Goal: Information Seeking & Learning: Learn about a topic

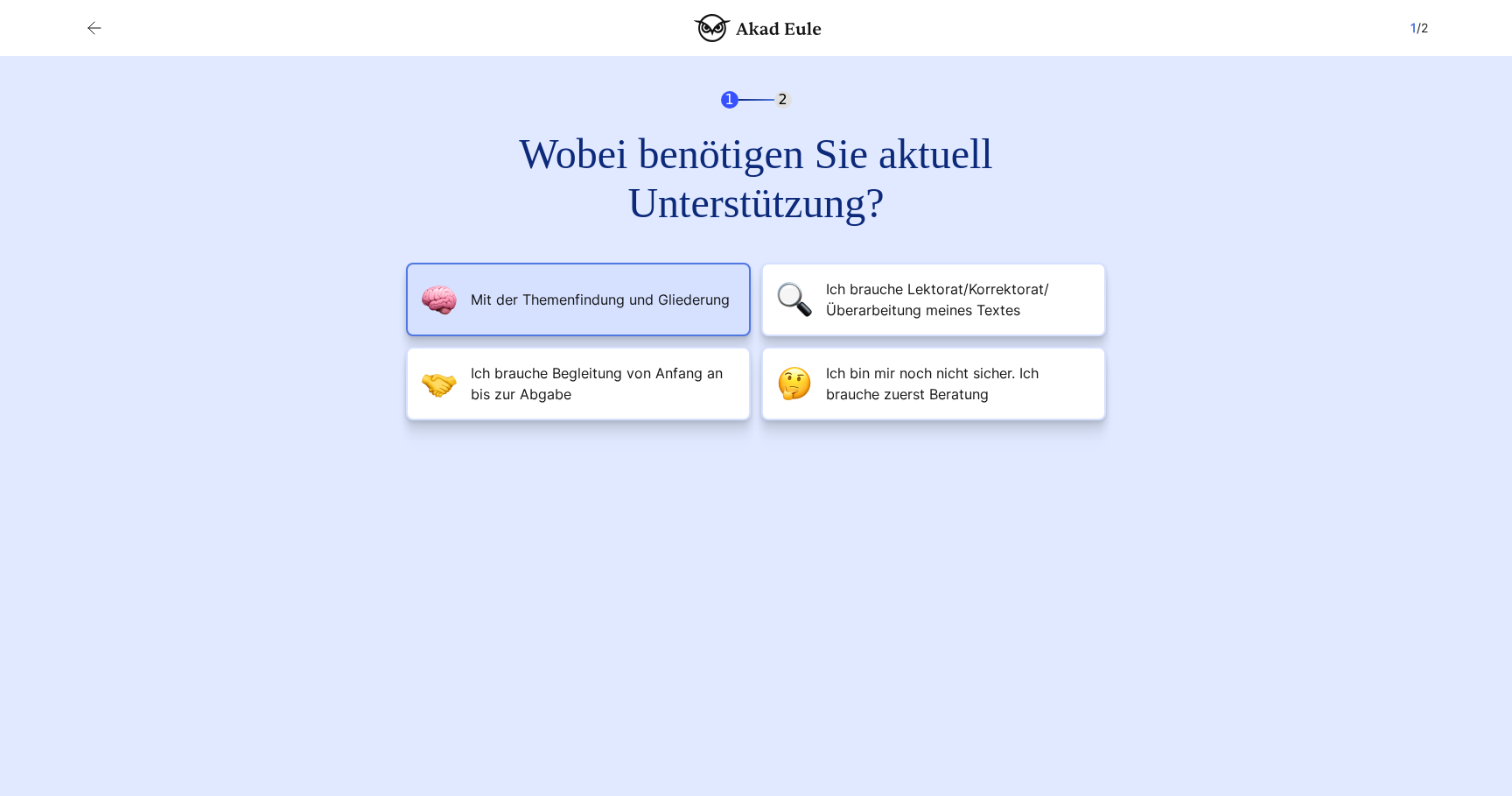
click at [673, 305] on span "Mit der Themenfindung und Gliederung" at bounding box center [600, 299] width 259 height 21
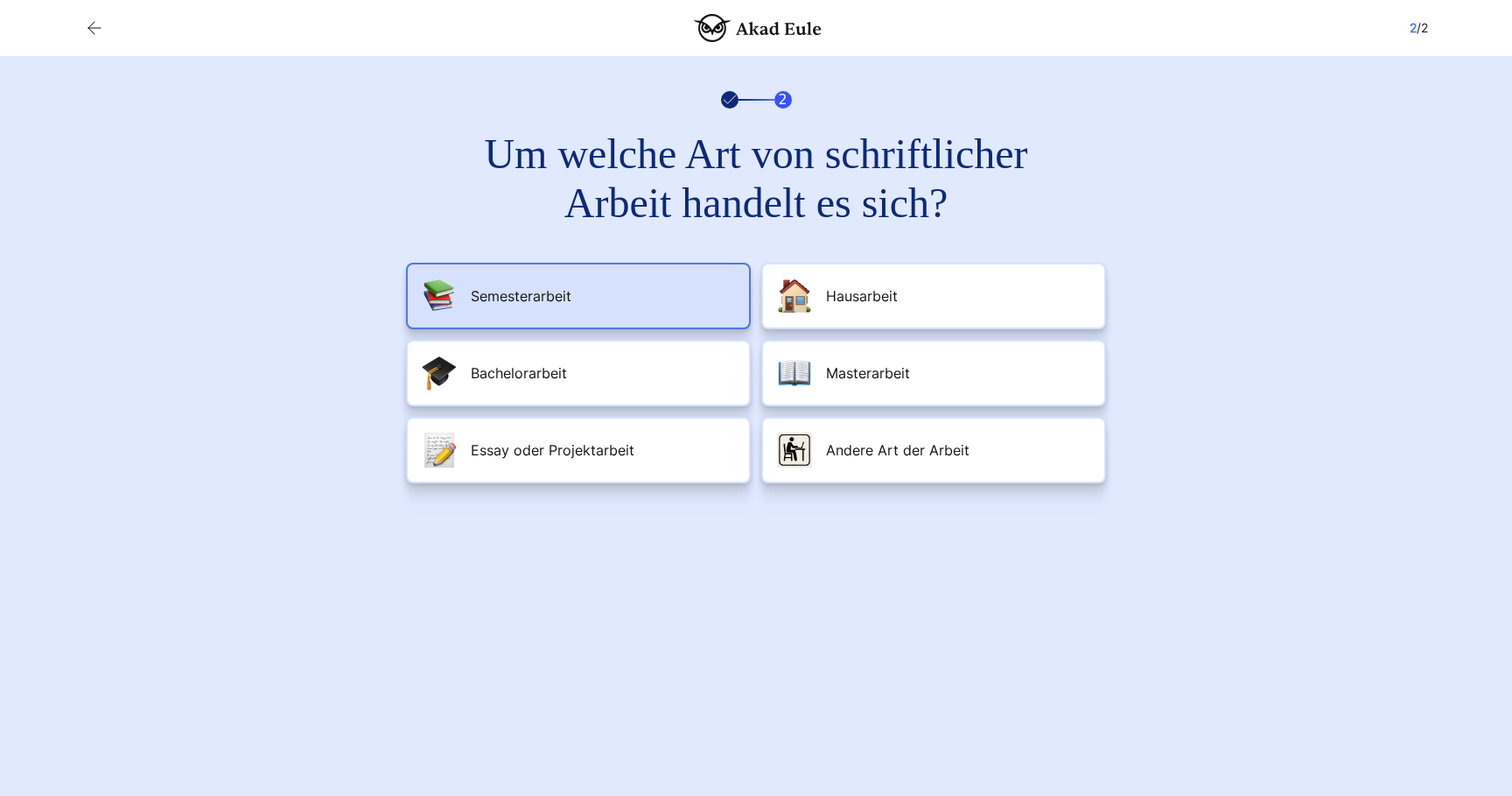
click at [697, 290] on li "Semesterarbeit" at bounding box center [578, 296] width 345 height 67
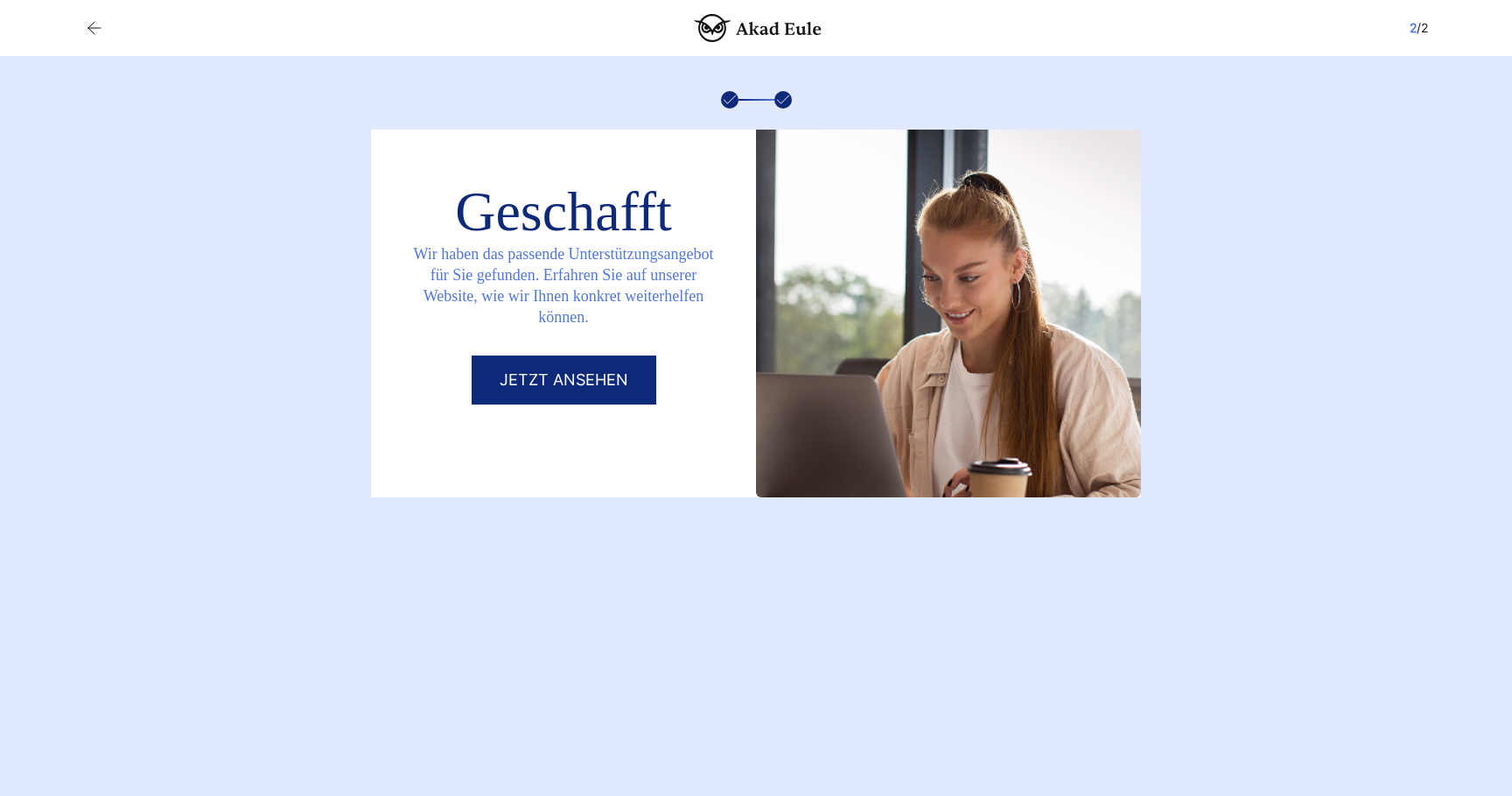
click at [719, 340] on div "Wir haben das passende Unterstützungsangebot für Sie gefunden. Erfahren Sie auf…" at bounding box center [563, 295] width 385 height 119
click at [615, 398] on link "Jetzt ansehen" at bounding box center [564, 379] width 185 height 49
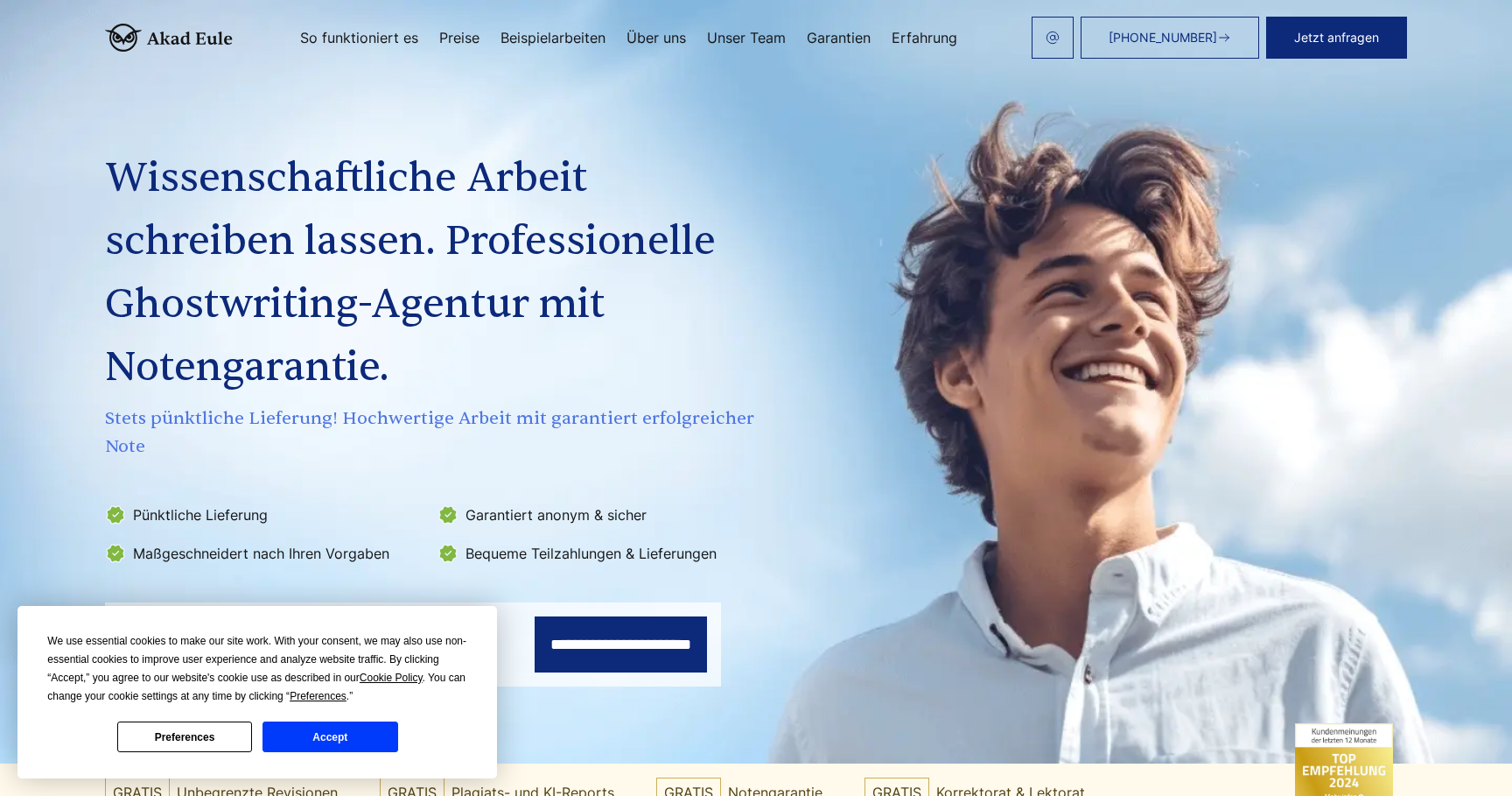
click at [315, 745] on button "Accept" at bounding box center [330, 736] width 135 height 31
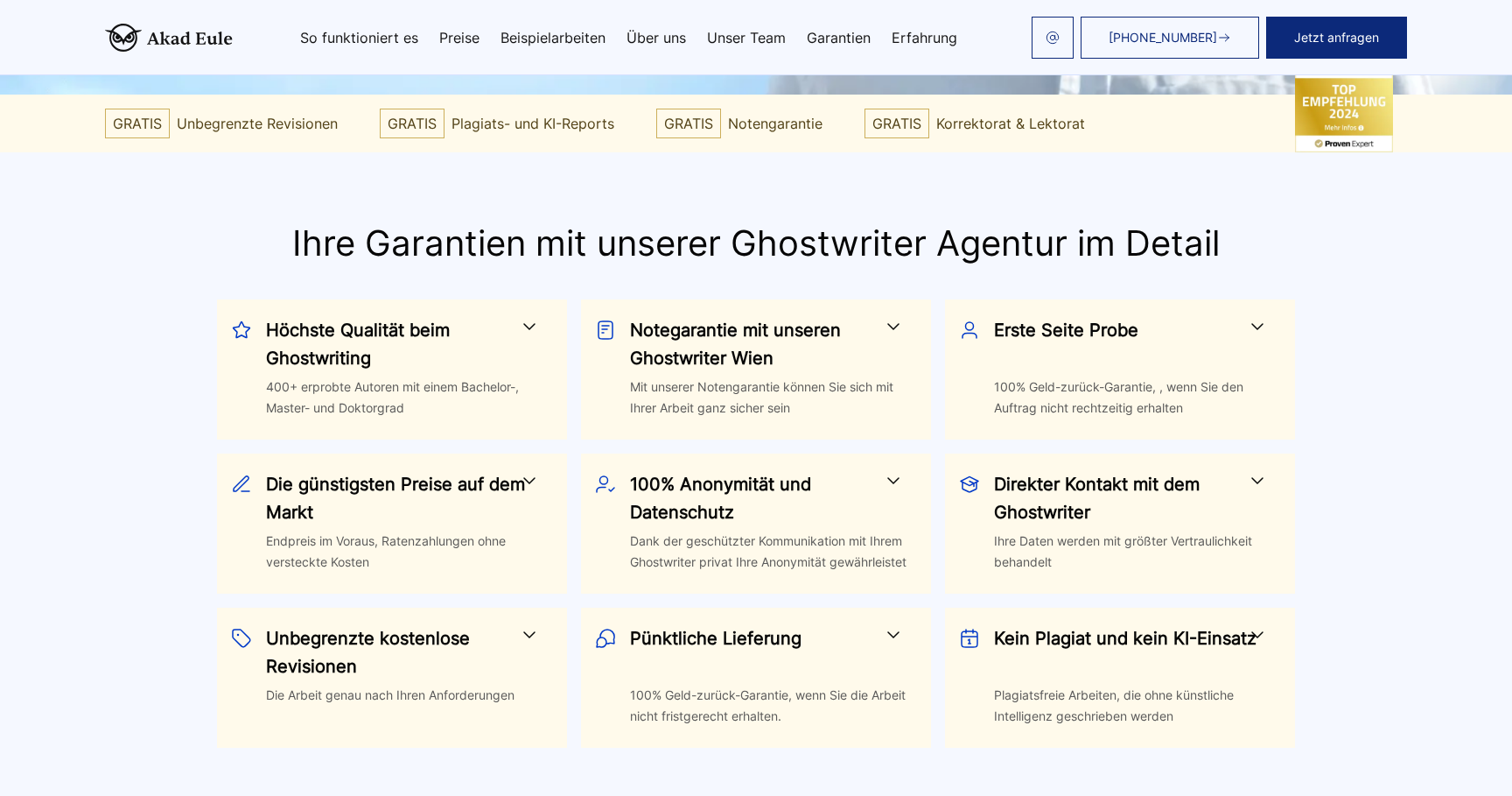
scroll to position [708, 0]
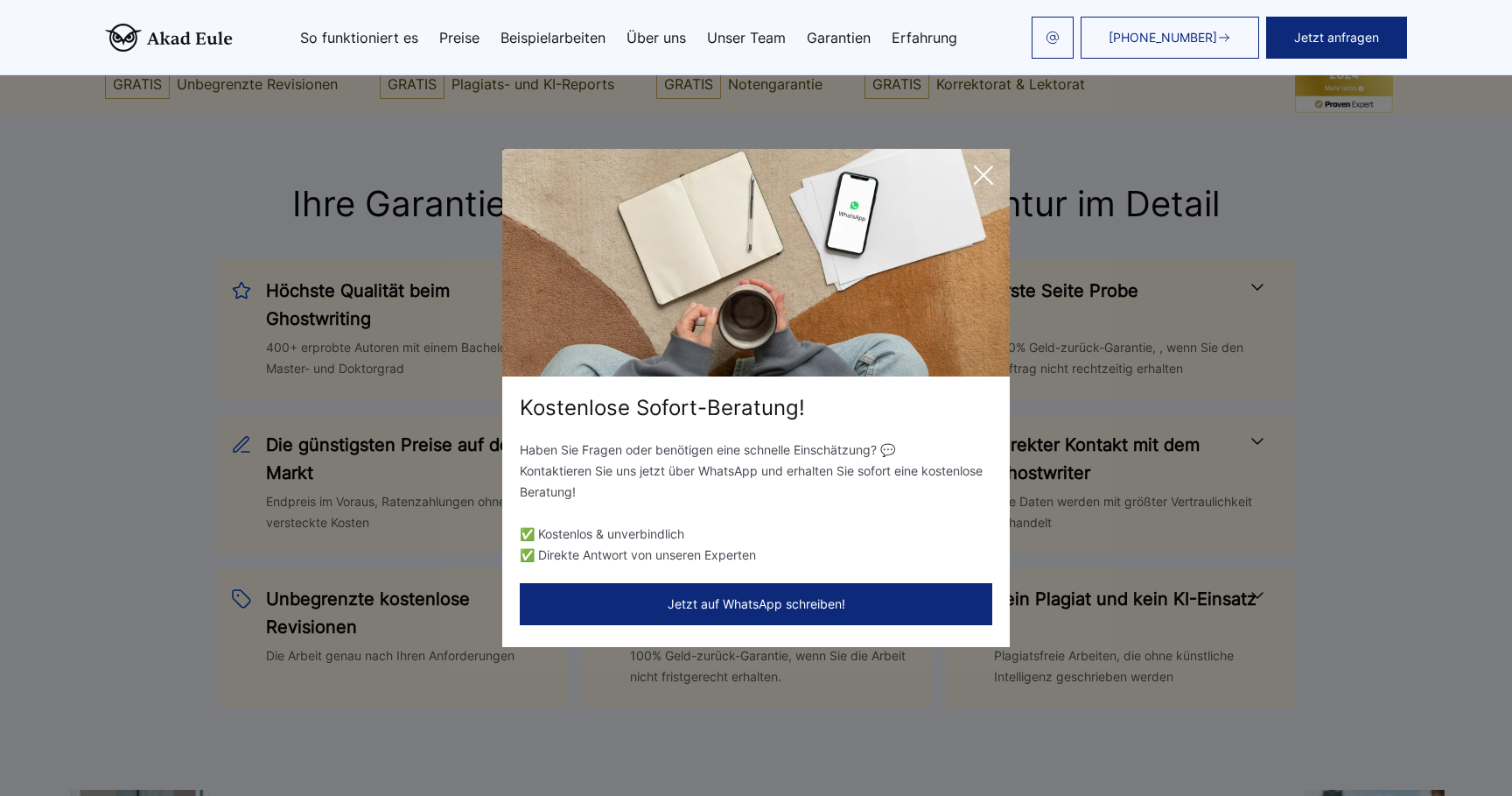
click at [997, 170] on icon at bounding box center [983, 175] width 35 height 35
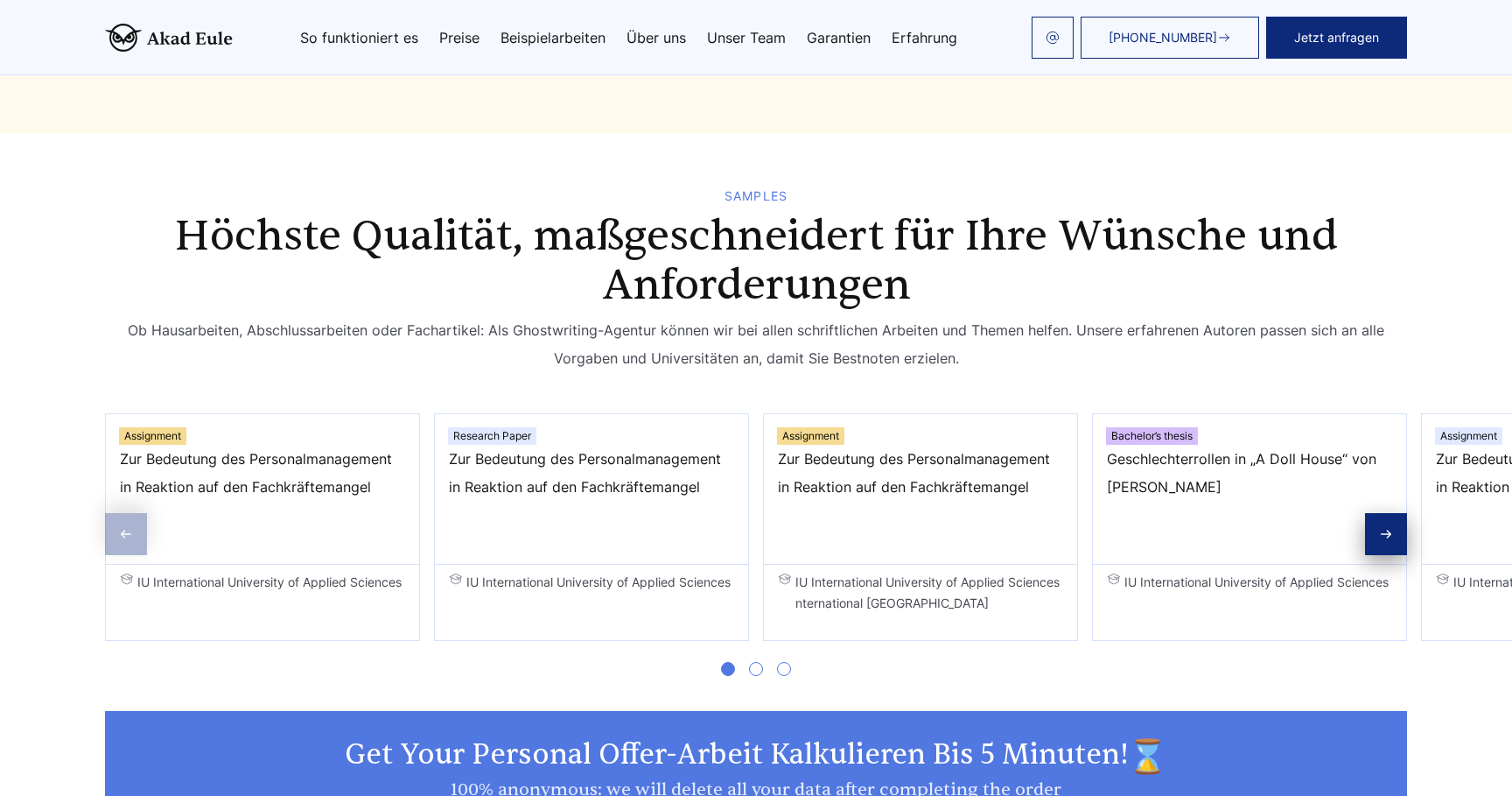
scroll to position [2631, 0]
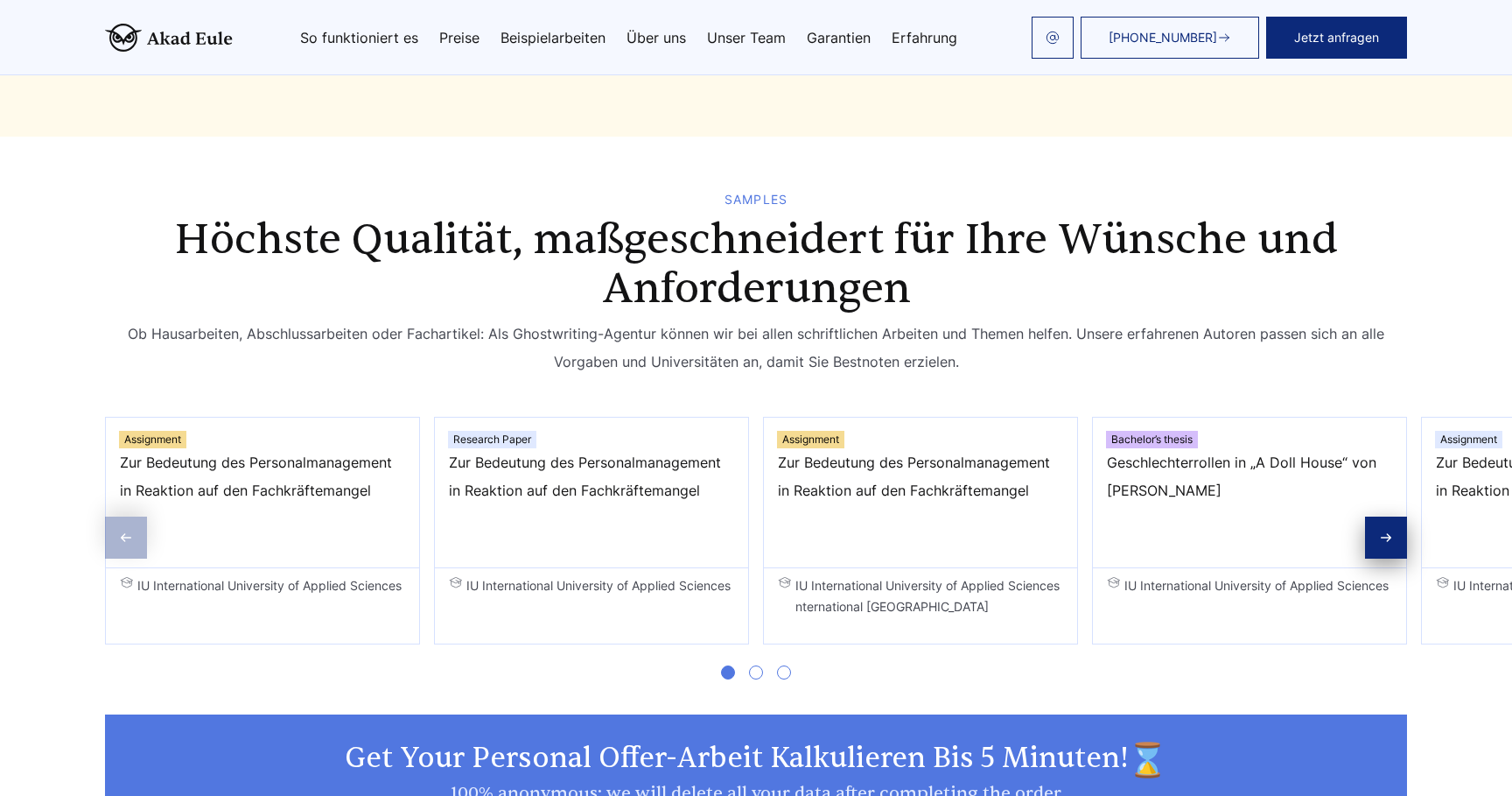
click at [251, 240] on h2 "Höchste Qualität, maßgeschneidert für Ihre Wünsche und Anforderungen" at bounding box center [756, 264] width 1238 height 98
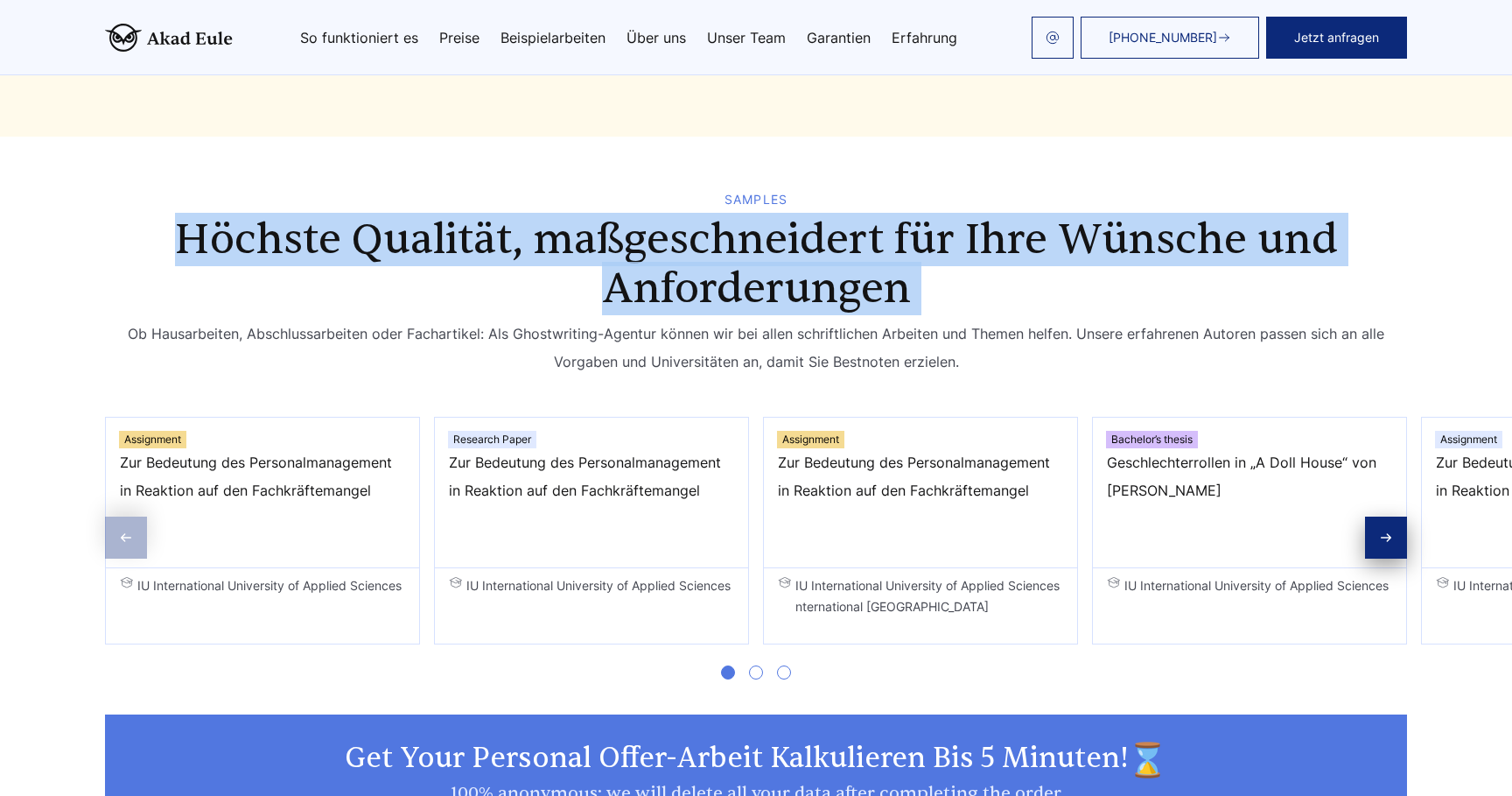
click at [251, 240] on h2 "Höchste Qualität, maßgeschneidert für Ihre Wünsche und Anforderungen" at bounding box center [756, 264] width 1238 height 98
copy div "Höchste Qualität, maßgeschneidert für Ihre Wünsche und Anforderungen"
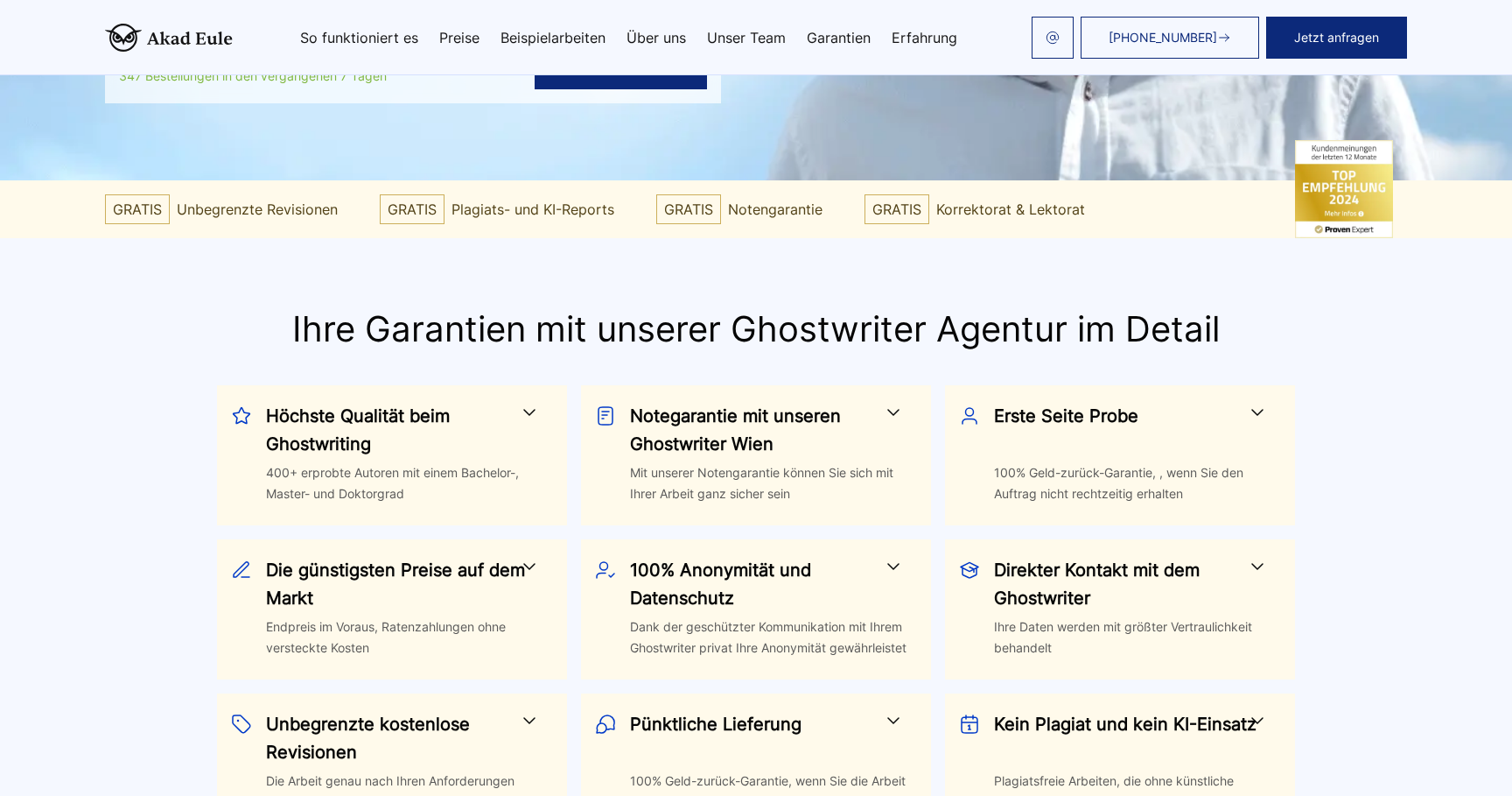
scroll to position [579, 0]
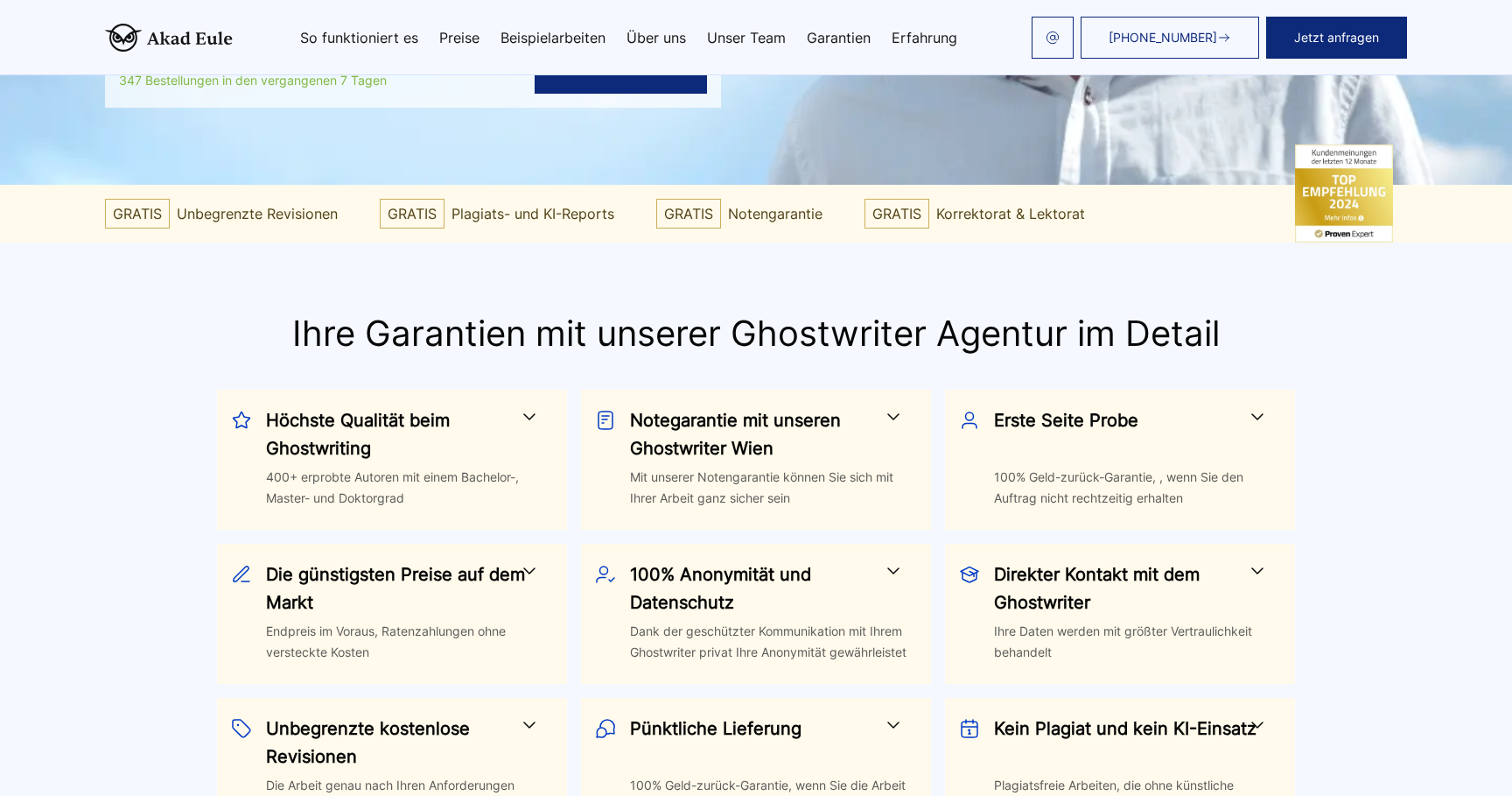
click at [387, 35] on link "So funktioniert es" at bounding box center [359, 38] width 118 height 14
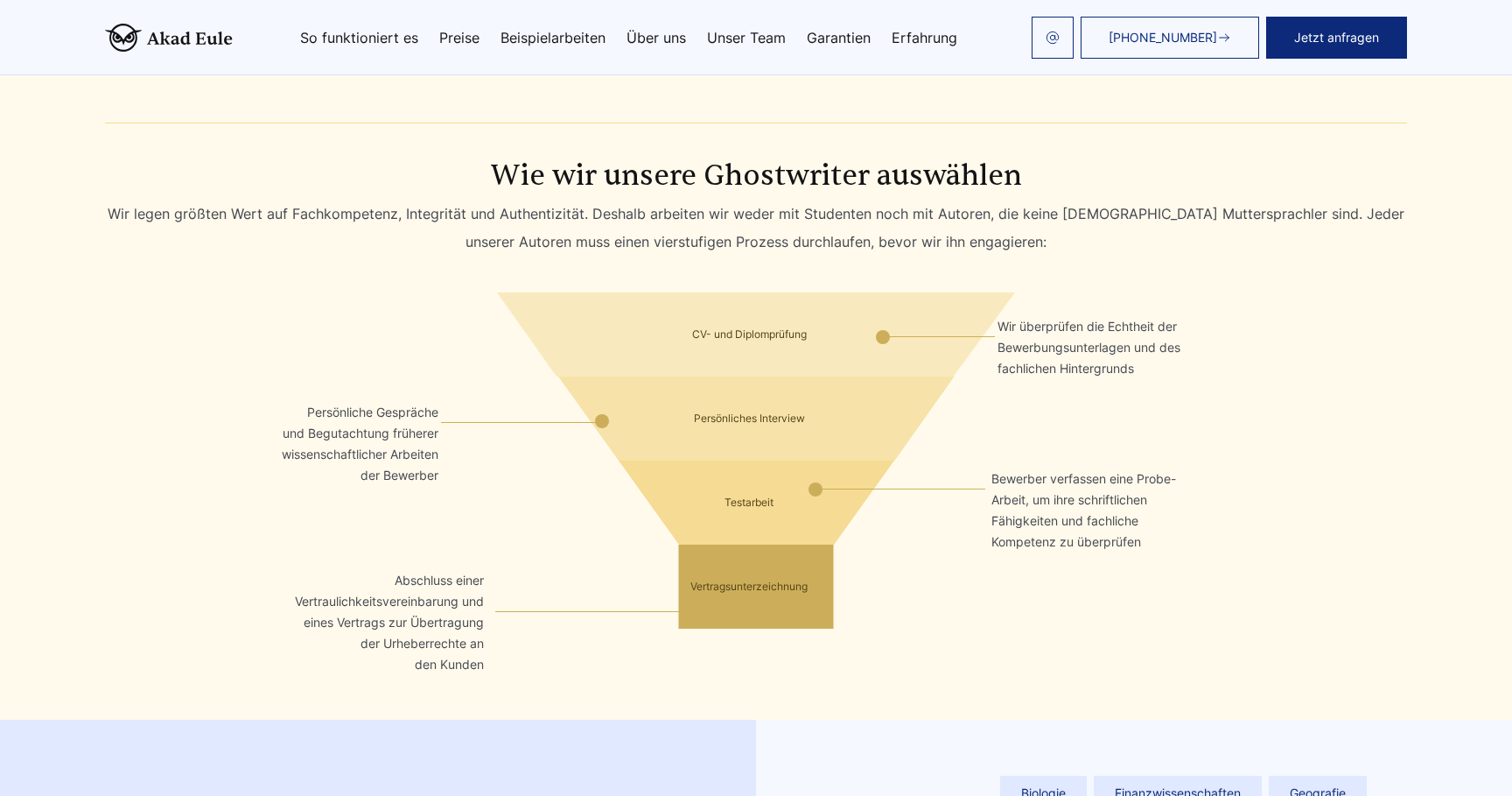
click at [457, 32] on link "Preise" at bounding box center [459, 38] width 40 height 14
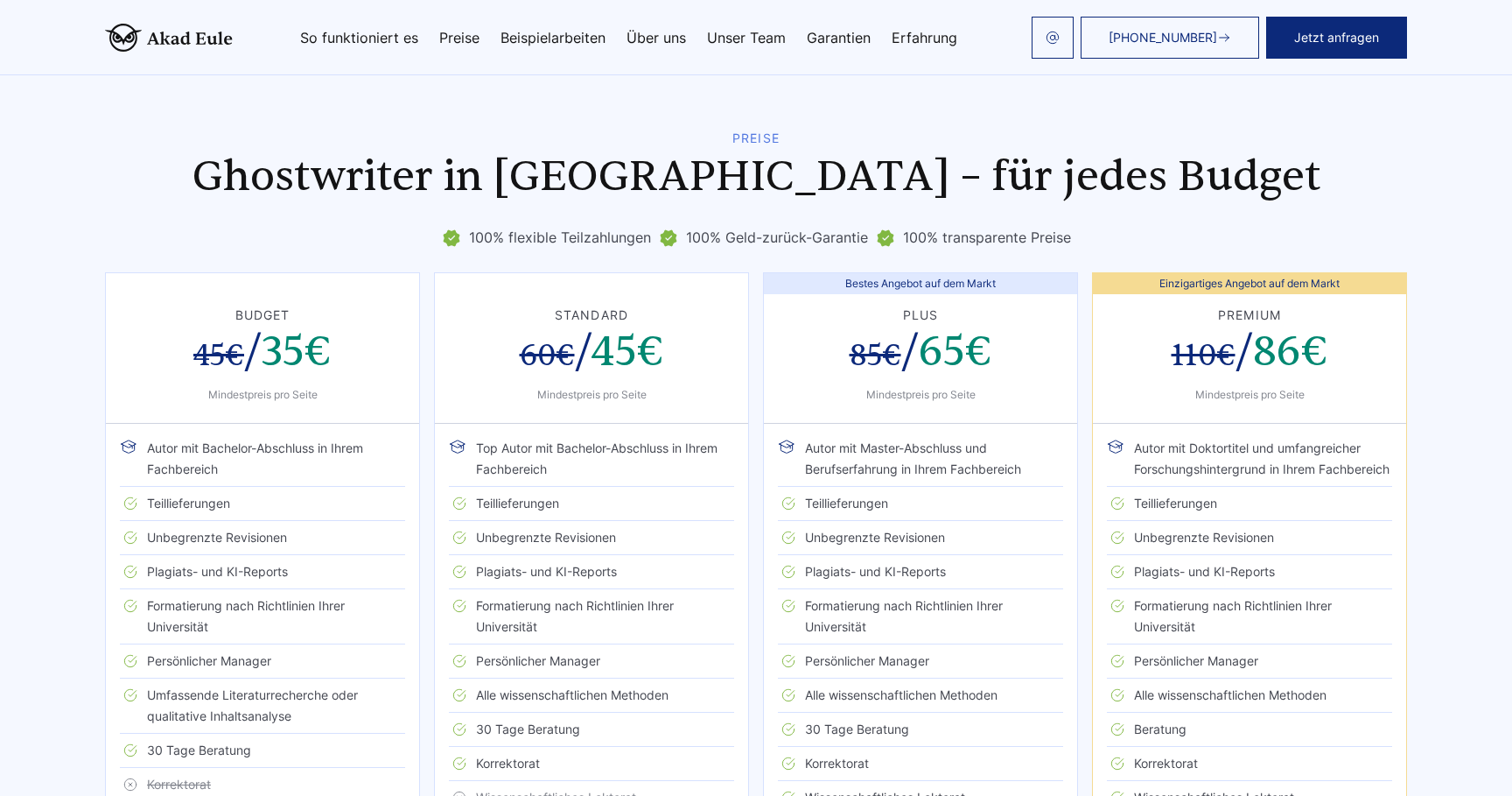
click at [520, 40] on link "Beispielarbeiten" at bounding box center [553, 38] width 105 height 14
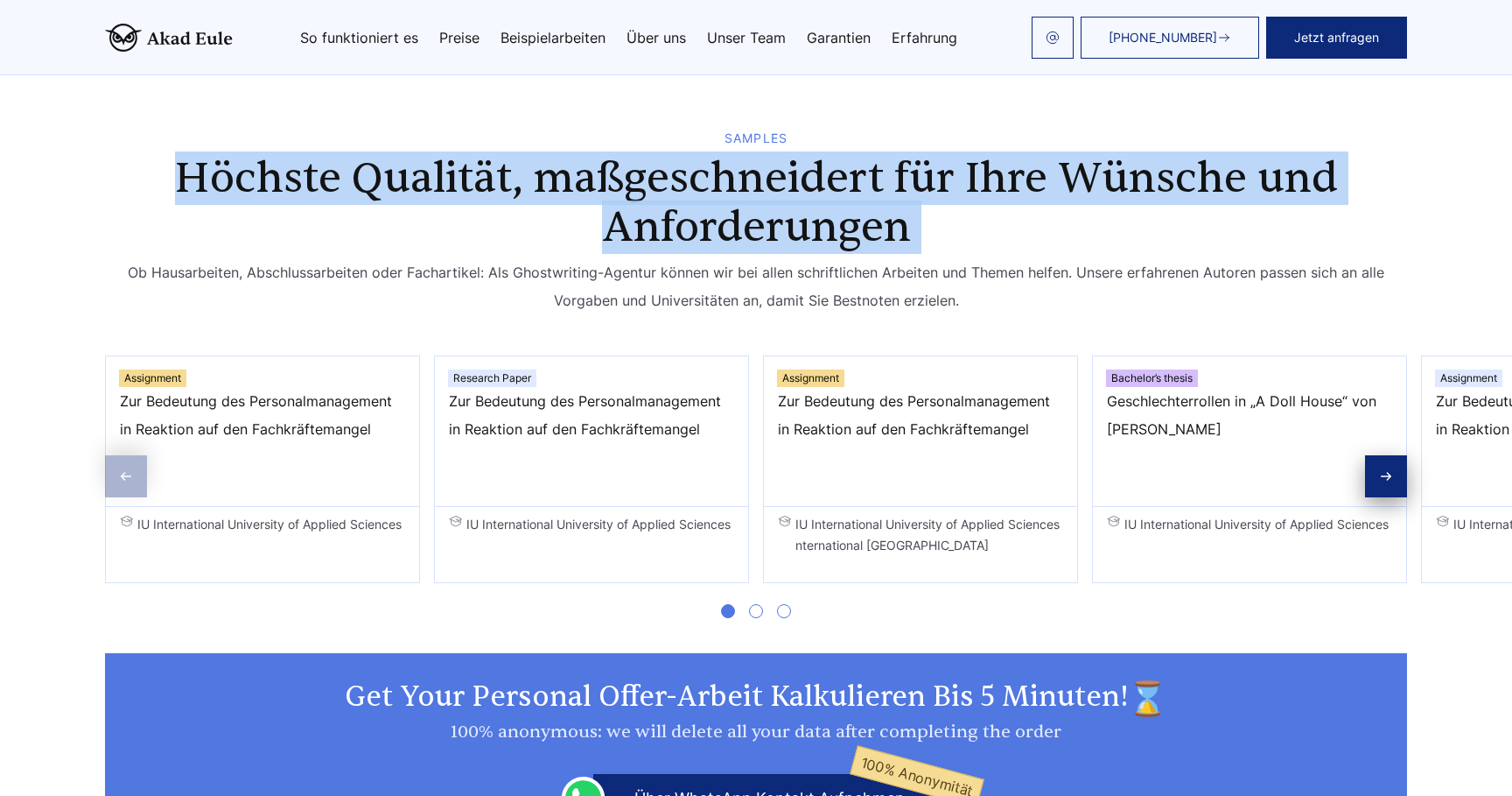
click at [640, 32] on link "Über uns" at bounding box center [657, 38] width 60 height 14
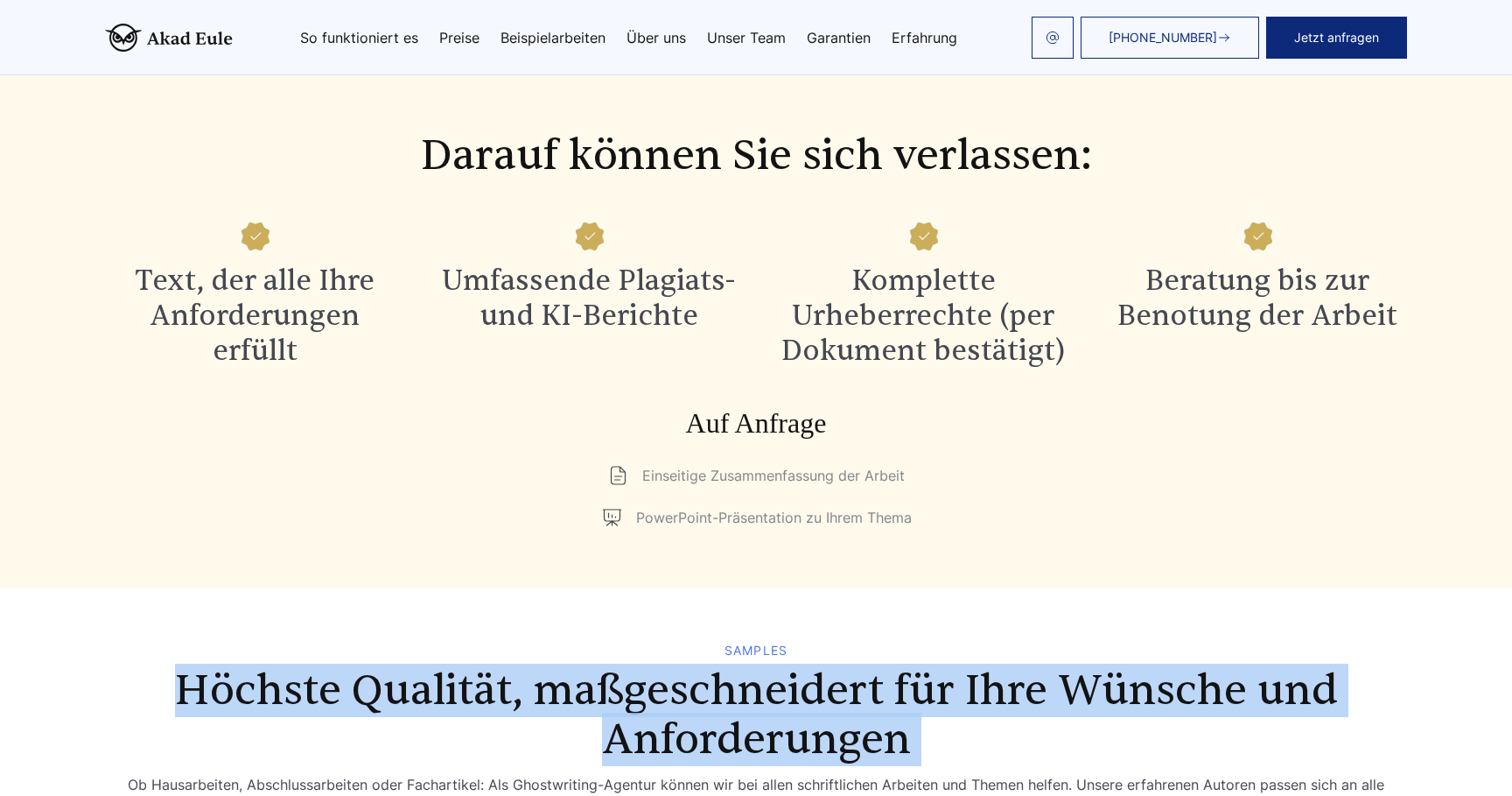
click at [736, 37] on link "Unser Team" at bounding box center [746, 38] width 79 height 14
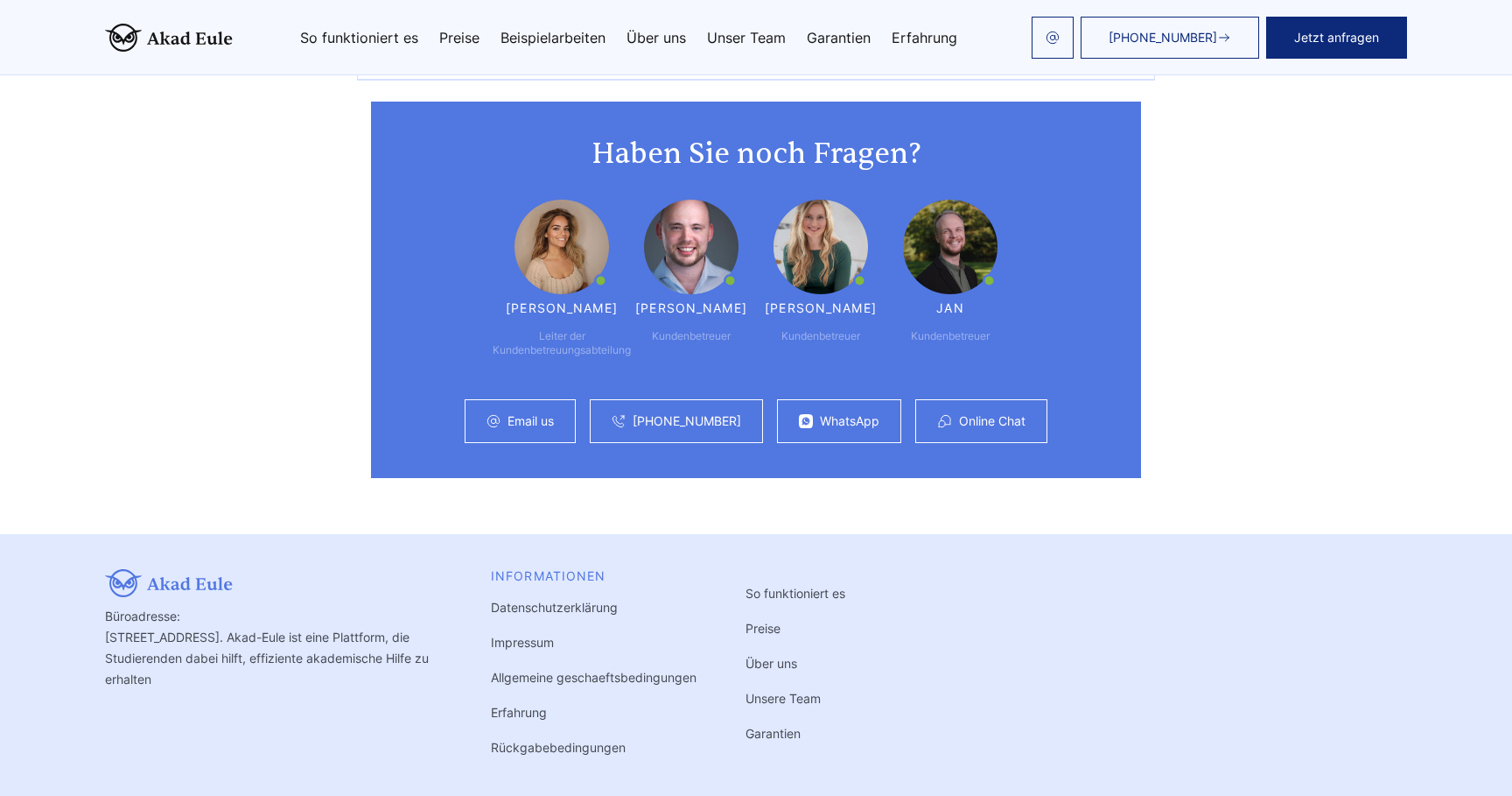
click at [825, 37] on link "Garantien" at bounding box center [839, 38] width 64 height 14
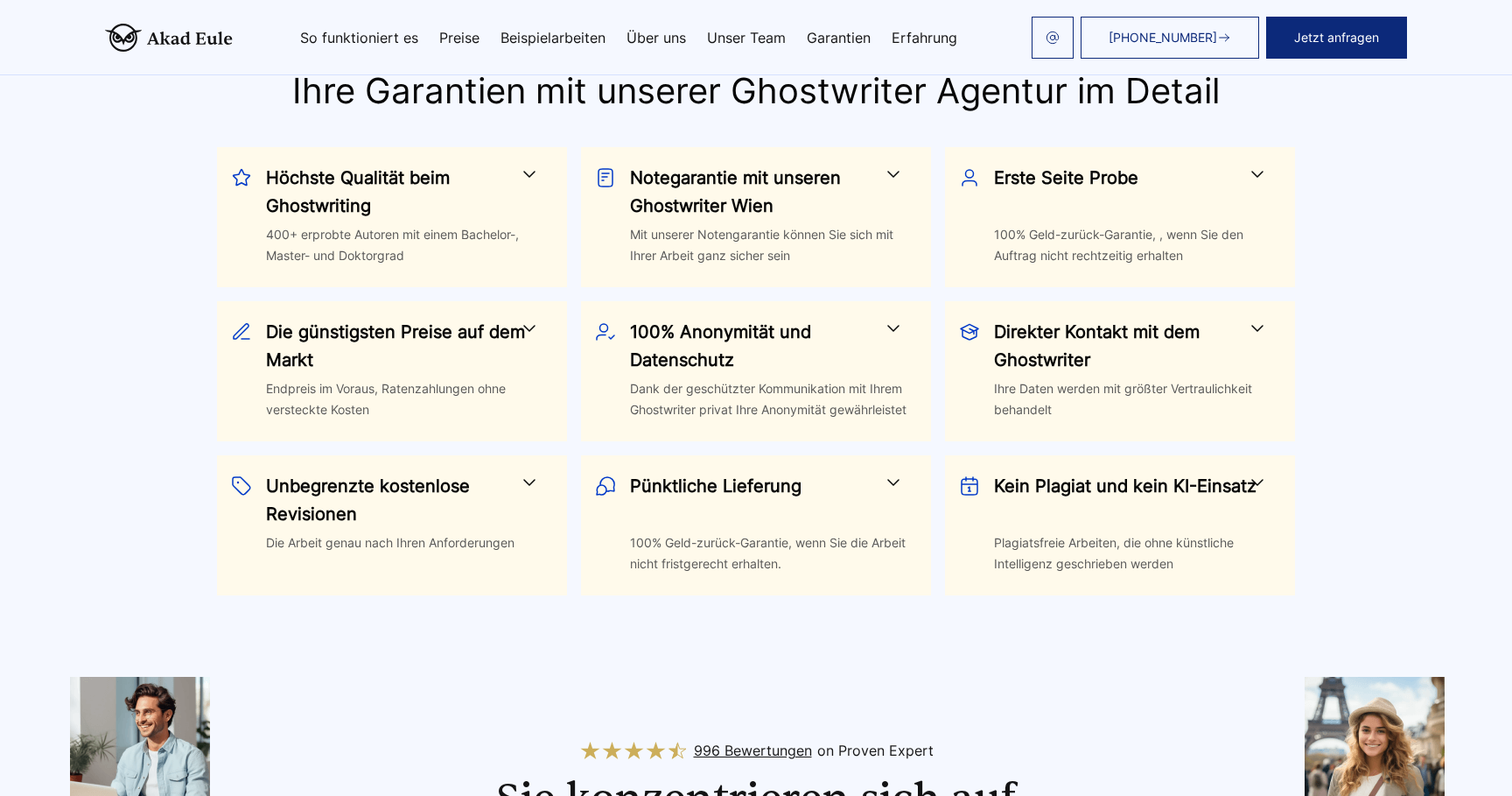
click at [916, 31] on link "Erfahrung" at bounding box center [925, 38] width 66 height 14
